Goal: Task Accomplishment & Management: Manage account settings

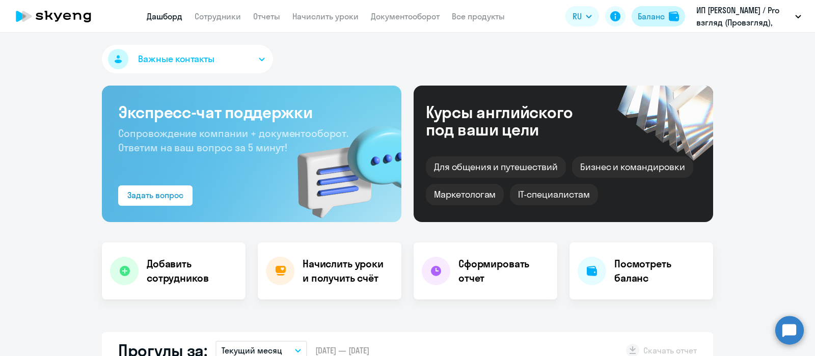
click at [650, 15] on div "Баланс" at bounding box center [651, 16] width 27 height 12
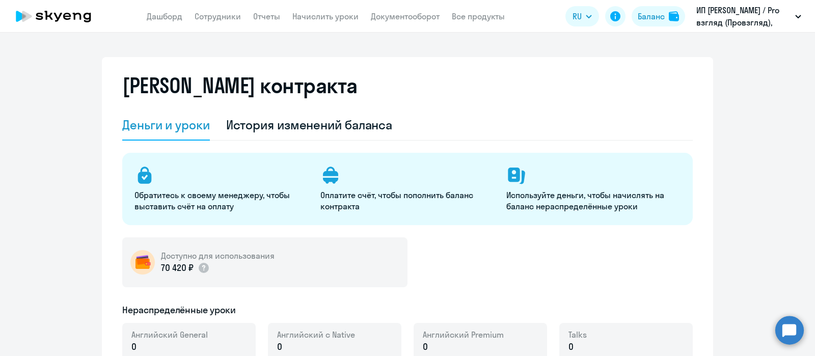
select select "english_adult_not_native_speaker"
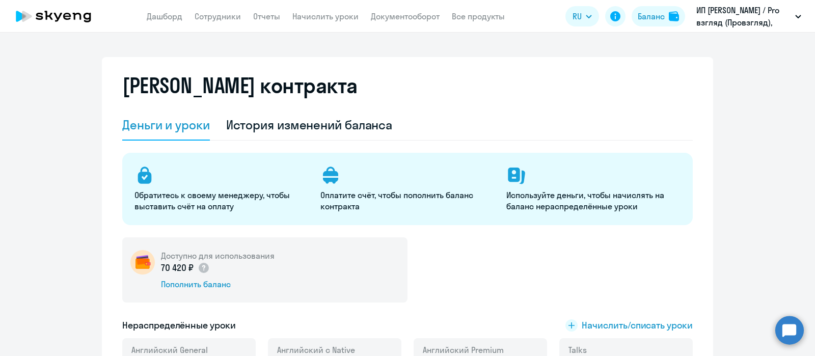
click at [157, 11] on app-menu-item-link "Дашборд" at bounding box center [165, 16] width 36 height 13
click at [221, 19] on link "Сотрудники" at bounding box center [218, 16] width 46 height 10
select select "30"
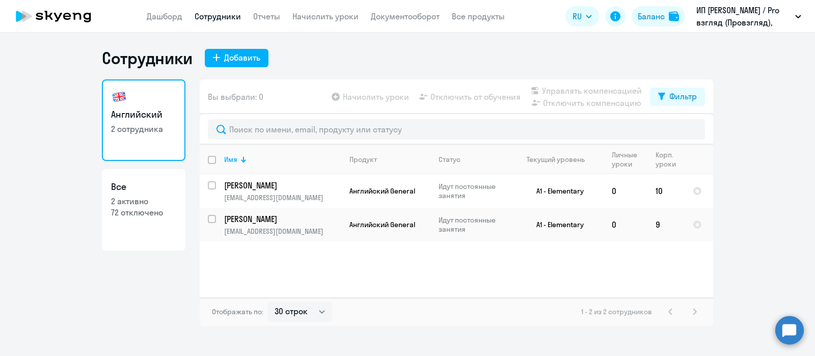
click at [627, 40] on div "Сотрудники Добавить Английский 2 сотрудника Все 2 активно 72 отключено Вы выбра…" at bounding box center [407, 195] width 815 height 324
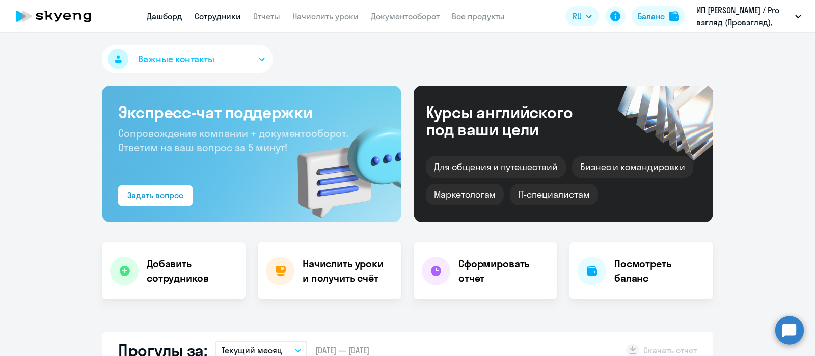
select select "30"
click at [216, 19] on link "Сотрудники" at bounding box center [218, 16] width 46 height 10
select select "30"
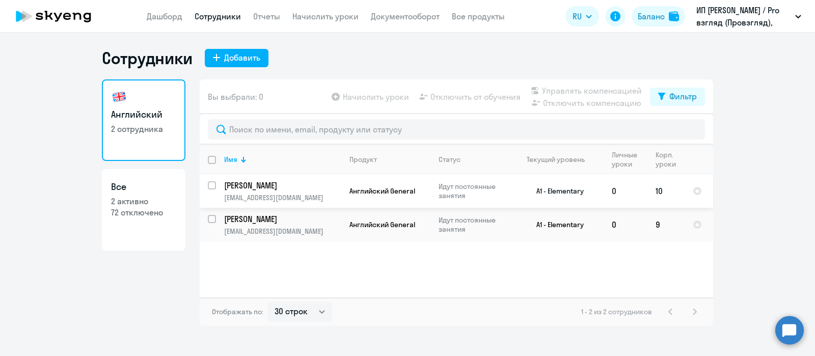
click at [211, 187] on input "select row 37835080" at bounding box center [218, 191] width 20 height 20
checkbox input "true"
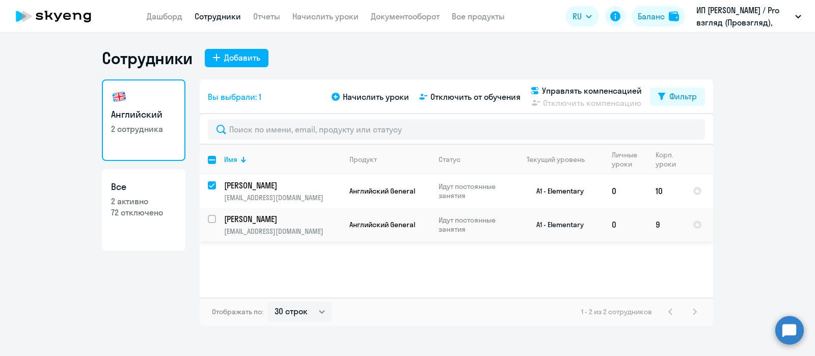
click at [210, 217] on input "select row 23324225" at bounding box center [218, 225] width 20 height 20
checkbox input "true"
click at [213, 217] on input "deselect row 23324225" at bounding box center [218, 225] width 20 height 20
checkbox input "false"
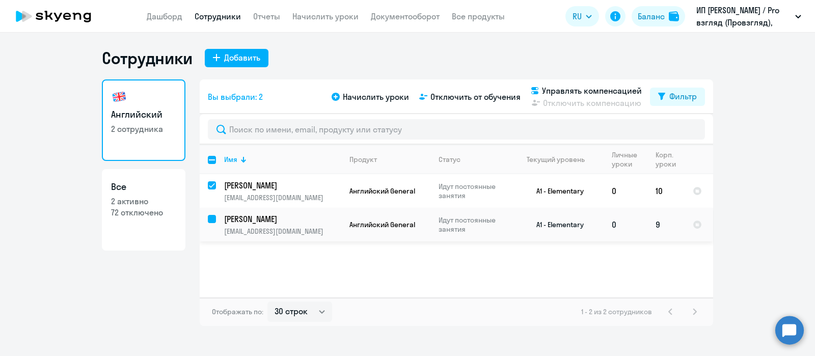
checkbox input "false"
click at [213, 184] on input "deselect row 37835080" at bounding box center [218, 191] width 20 height 20
checkbox input "false"
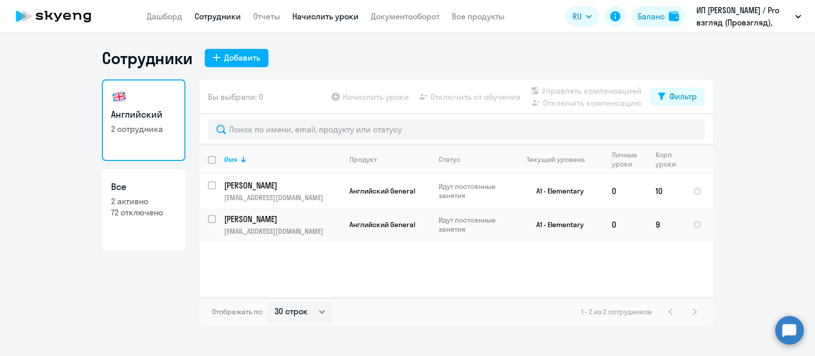
click at [309, 14] on link "Начислить уроки" at bounding box center [325, 16] width 66 height 10
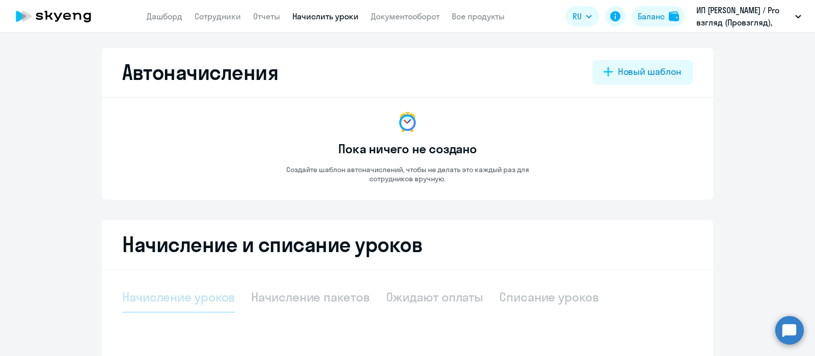
select select "10"
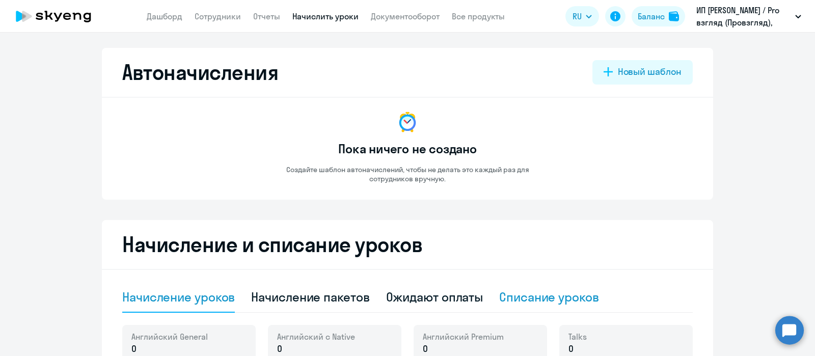
click at [553, 294] on div "Списание уроков" at bounding box center [549, 297] width 100 height 16
select select "10"
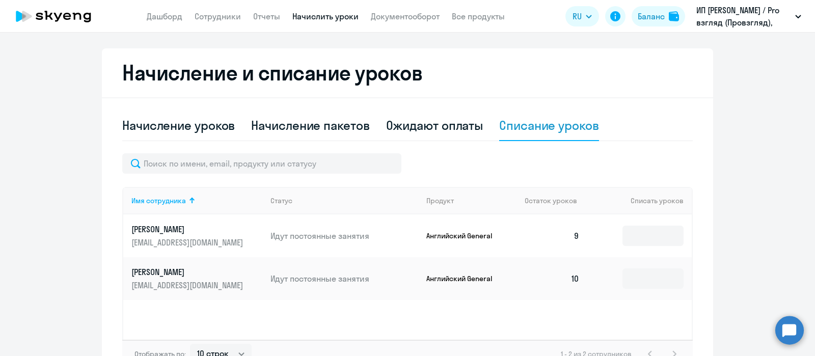
scroll to position [191, 0]
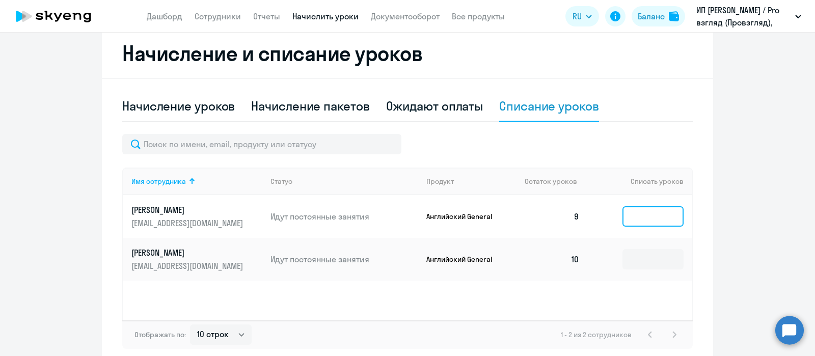
click at [632, 218] on input at bounding box center [653, 216] width 61 height 20
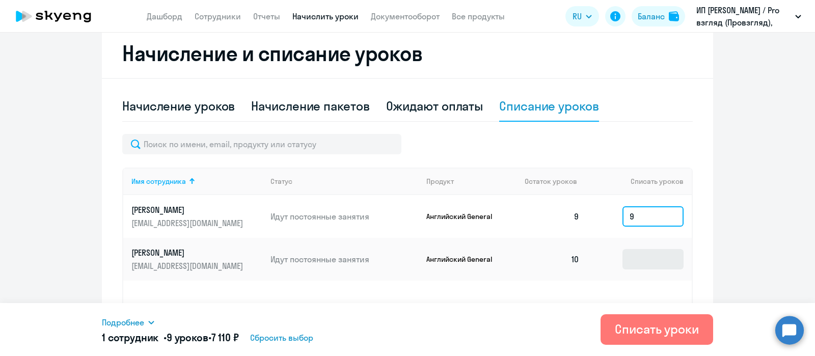
type input "9"
click at [634, 255] on input at bounding box center [653, 259] width 61 height 20
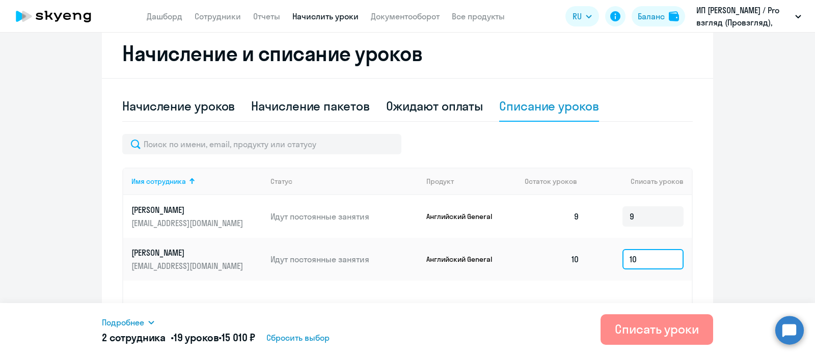
type input "10"
click at [650, 327] on div "Списать уроки" at bounding box center [657, 329] width 84 height 16
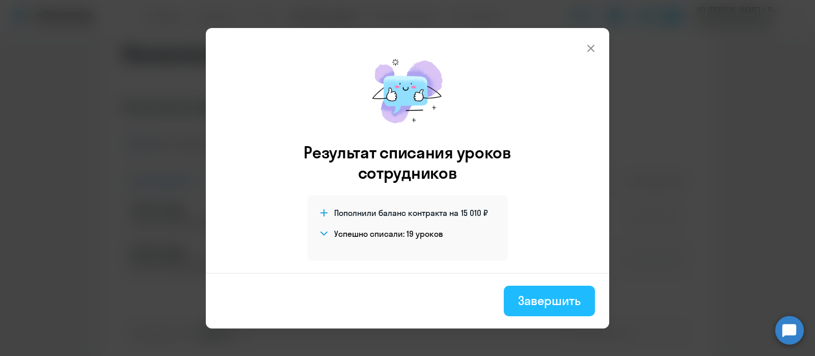
click at [551, 303] on div "Завершить" at bounding box center [549, 300] width 63 height 16
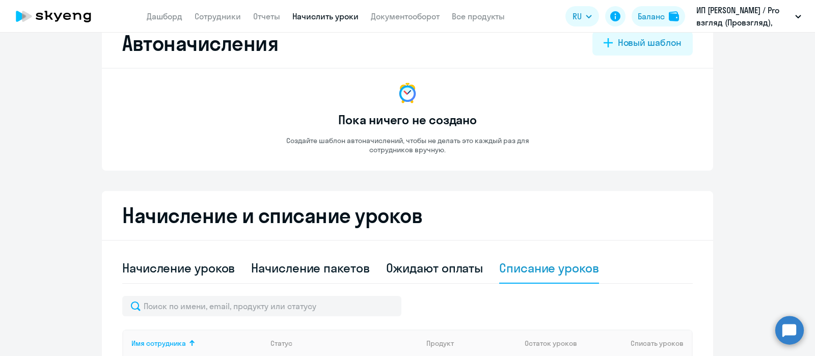
scroll to position [0, 0]
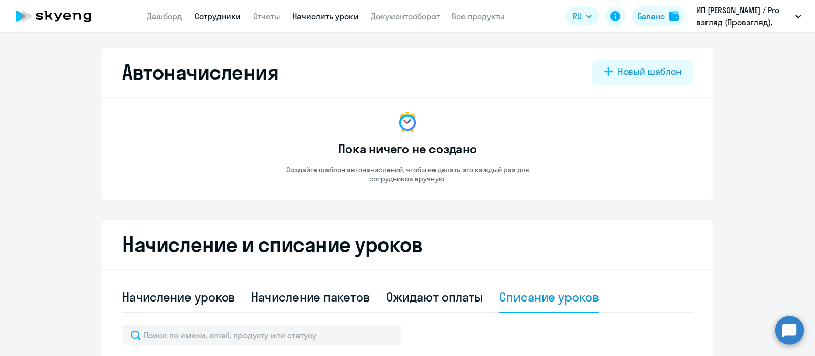
click at [214, 17] on link "Сотрудники" at bounding box center [218, 16] width 46 height 10
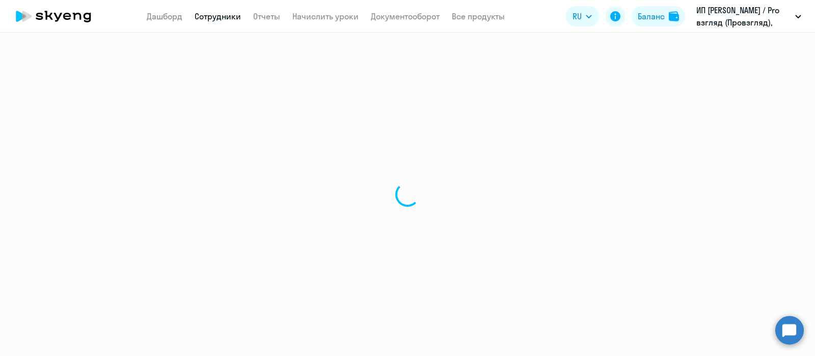
select select "30"
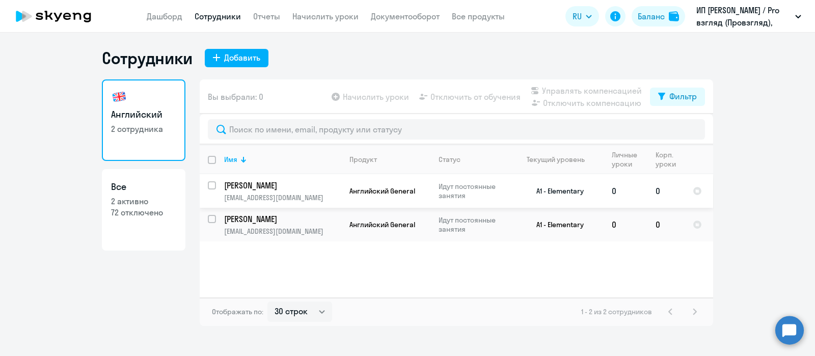
click at [211, 184] on input "select row 37835080" at bounding box center [218, 191] width 20 height 20
checkbox input "true"
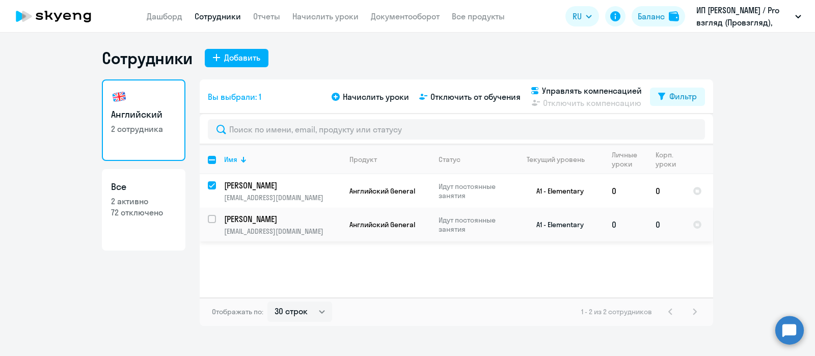
click at [212, 220] on input "select row 23324225" at bounding box center [218, 225] width 20 height 20
checkbox input "true"
click at [454, 96] on span "Отключить от обучения" at bounding box center [476, 97] width 90 height 12
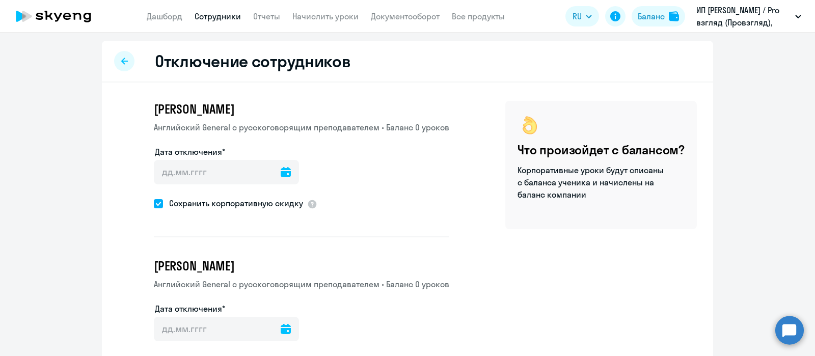
click at [281, 174] on icon at bounding box center [286, 172] width 10 height 10
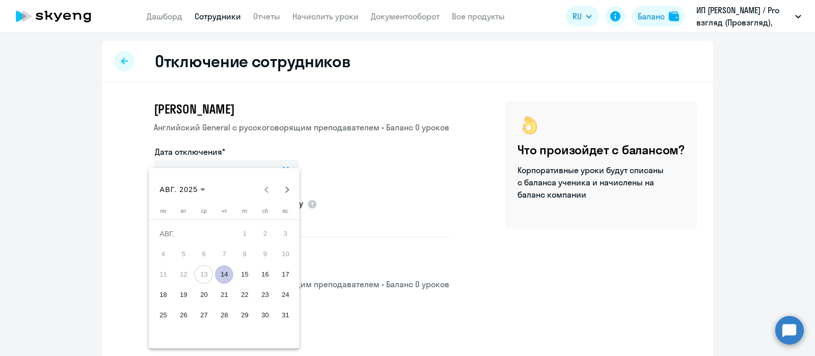
click at [224, 279] on span "14" at bounding box center [224, 274] width 18 height 18
type input "14.08.2025"
type input "14.8.2025"
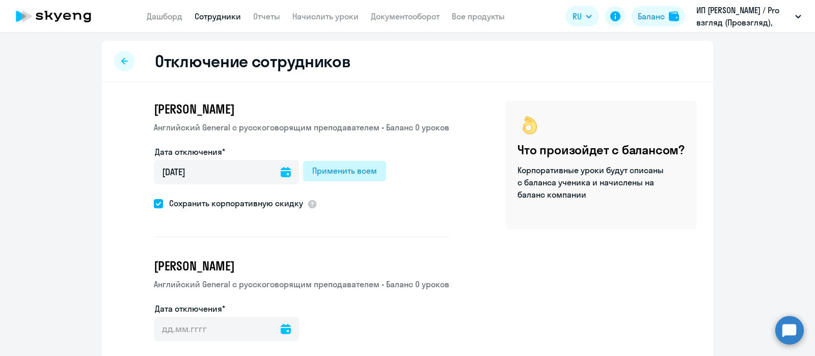
click at [348, 168] on div "Применить всем" at bounding box center [344, 171] width 65 height 12
type input "14.08.2025"
type input "14.8.2025"
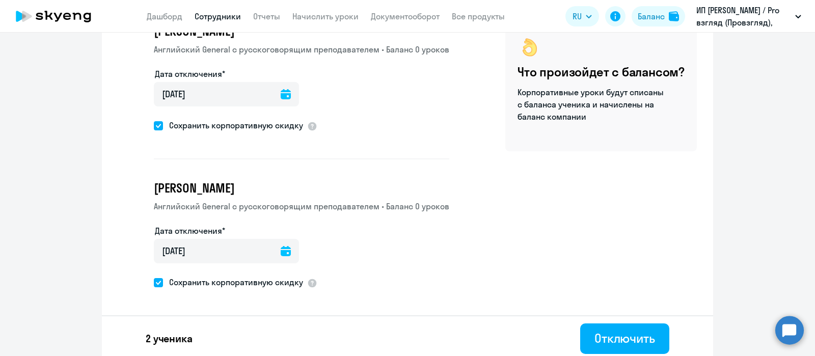
scroll to position [81, 0]
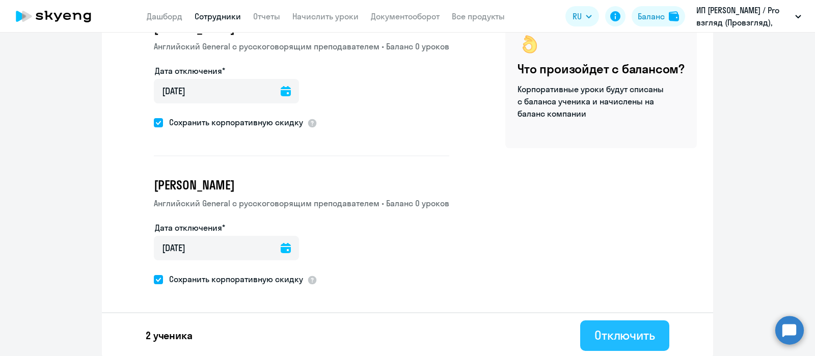
click at [603, 330] on div "Отключить" at bounding box center [625, 335] width 61 height 16
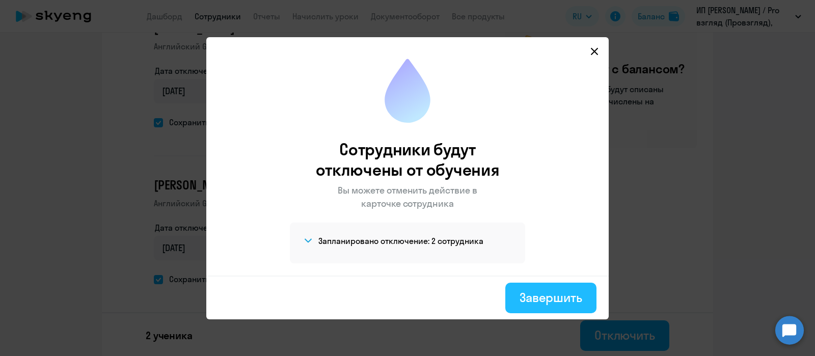
click at [555, 304] on div "Завершить" at bounding box center [551, 297] width 63 height 16
select select "30"
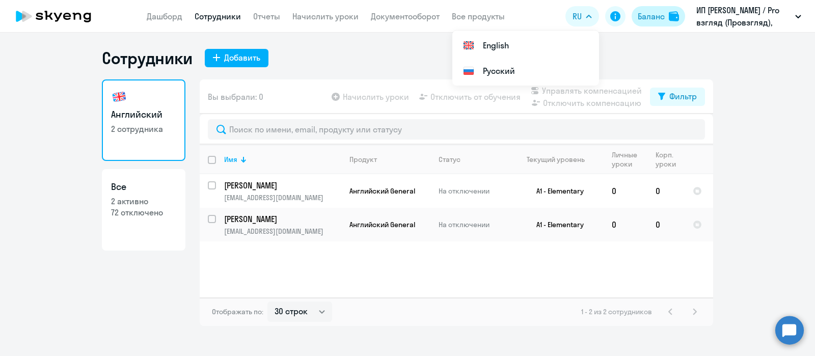
click at [645, 11] on div "Баланс" at bounding box center [651, 16] width 27 height 12
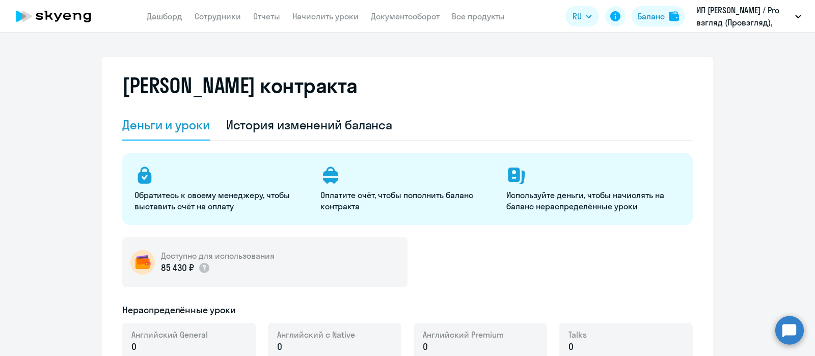
select select "english_adult_not_native_speaker"
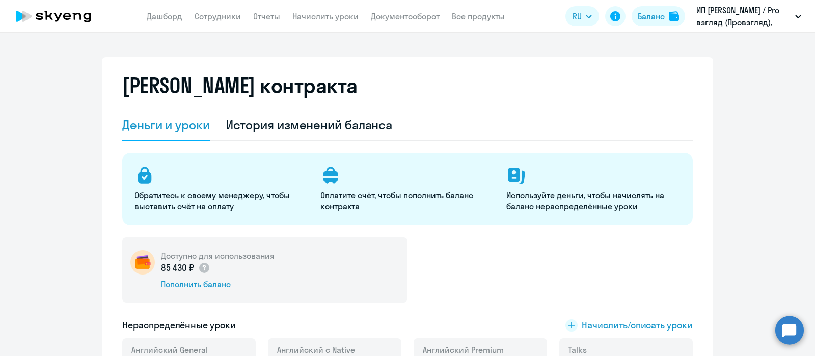
drag, startPoint x: 155, startPoint y: 268, endPoint x: 188, endPoint y: 268, distance: 32.6
click at [188, 268] on p "85 430 ₽" at bounding box center [185, 267] width 49 height 13
copy p "85 430 ₽"
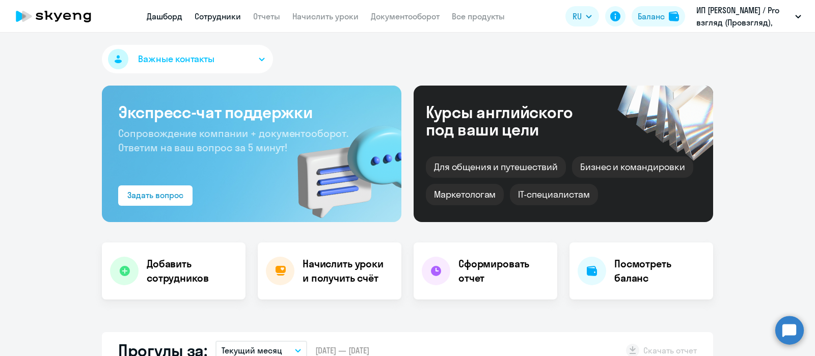
click at [218, 16] on link "Сотрудники" at bounding box center [218, 16] width 46 height 10
select select "30"
